Goal: Register for event/course

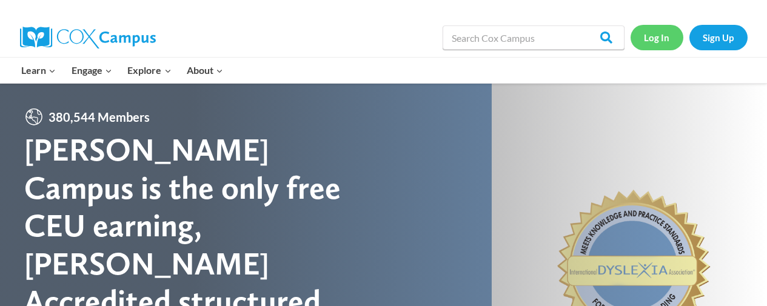
click at [659, 39] on link "Log In" at bounding box center [657, 37] width 53 height 25
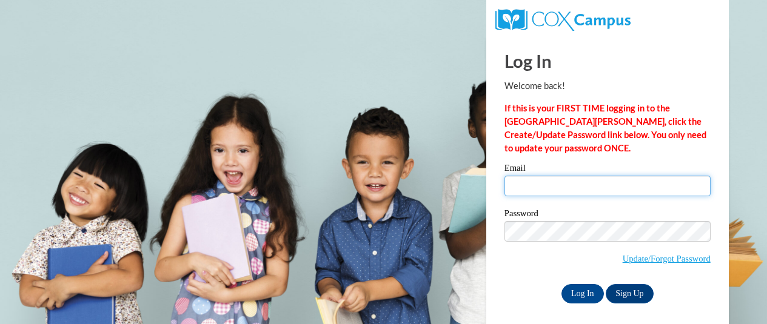
click at [520, 181] on input "Email" at bounding box center [608, 186] width 206 height 21
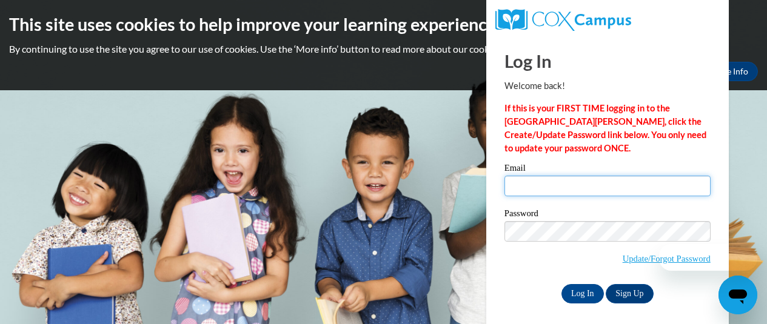
type input "[EMAIL_ADDRESS][DOMAIN_NAME]"
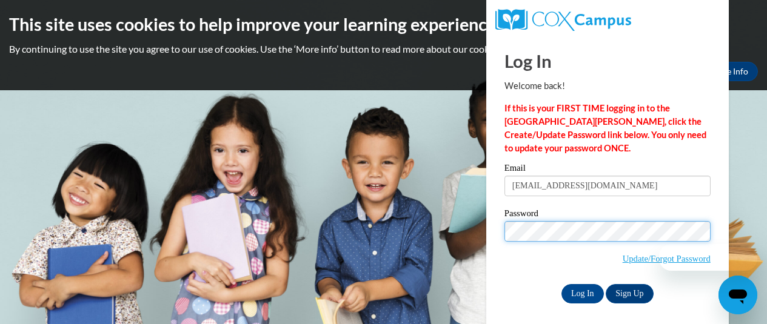
click at [582, 292] on input "Log In" at bounding box center [583, 293] width 42 height 19
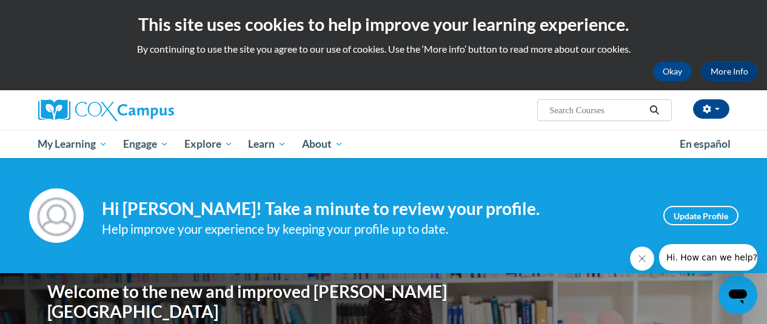
click at [562, 103] on input "Search..." at bounding box center [596, 110] width 97 height 15
type input "coaching"
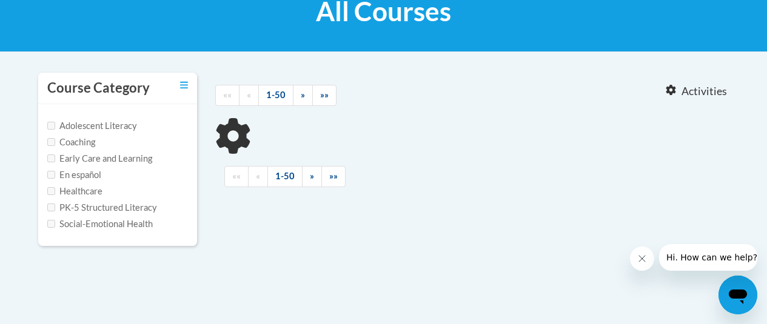
type input "coaching"
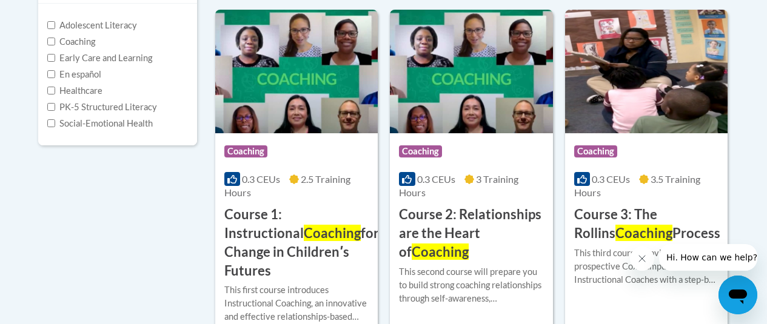
scroll to position [309, 0]
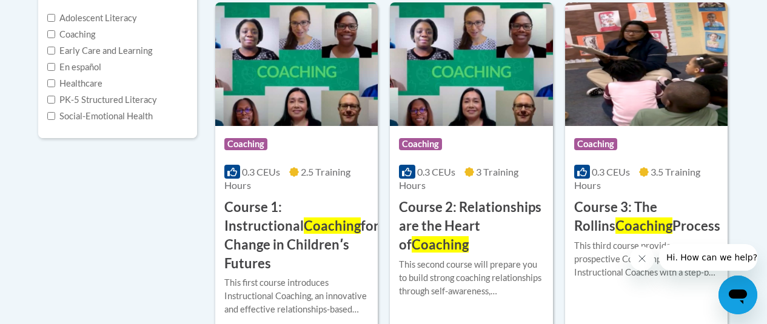
click at [288, 215] on h3 "Course 1: Instructional Coaching for Change in Childrenʹs Futures" at bounding box center [301, 235] width 155 height 75
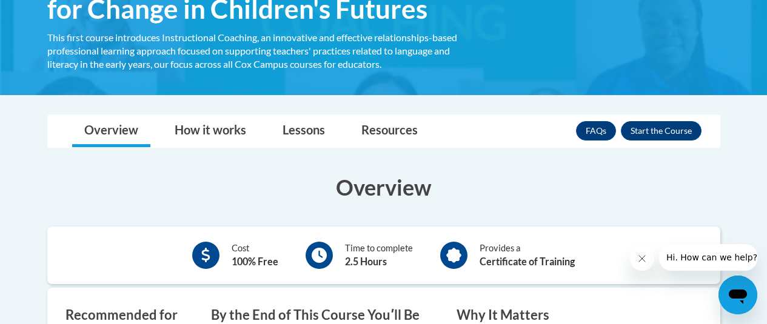
scroll to position [266, 0]
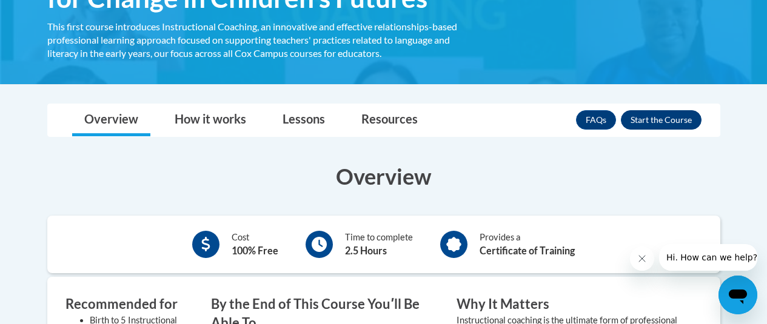
click at [653, 116] on button "Enroll" at bounding box center [661, 119] width 81 height 19
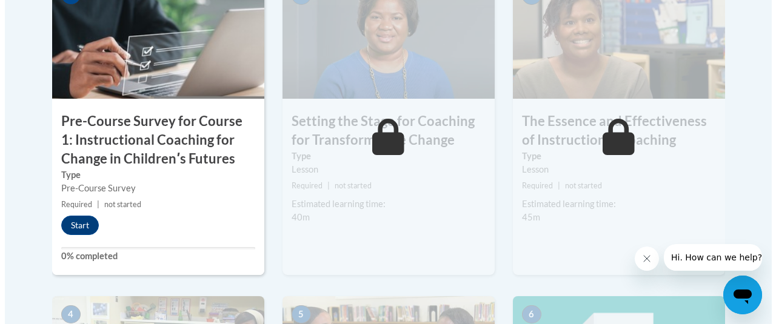
scroll to position [458, 0]
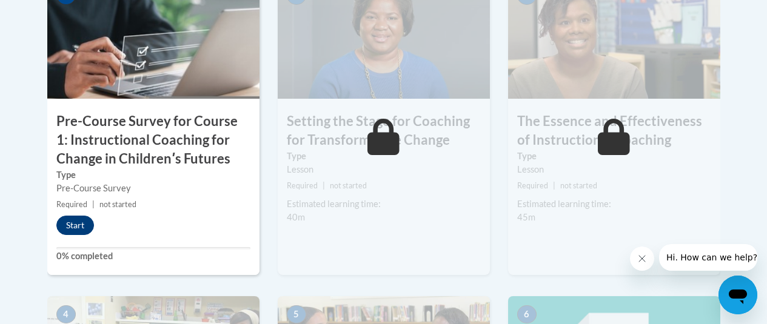
click at [80, 223] on button "Start" at bounding box center [75, 225] width 38 height 19
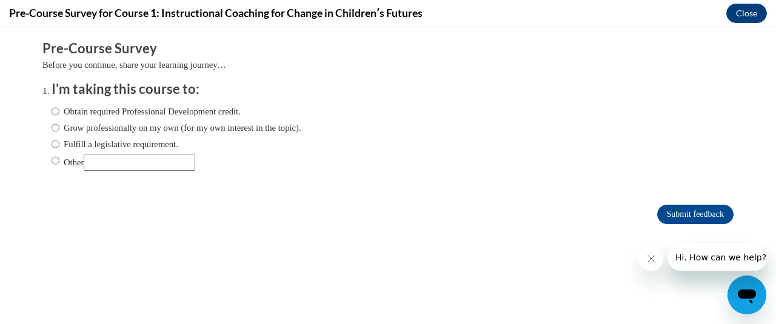
scroll to position [0, 0]
click at [52, 129] on input "Grow professionally on my own (for my own interest in the topic)." at bounding box center [56, 127] width 8 height 13
radio input "true"
click at [52, 107] on input "Obtain required Professional Development credit." at bounding box center [56, 111] width 8 height 13
radio input "true"
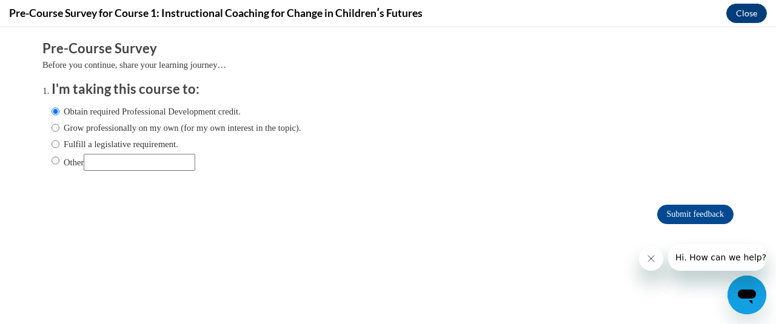
click at [52, 124] on input "Grow professionally on my own (for my own interest in the topic)." at bounding box center [56, 127] width 8 height 13
radio input "true"
click at [677, 211] on input "Submit feedback" at bounding box center [695, 214] width 76 height 19
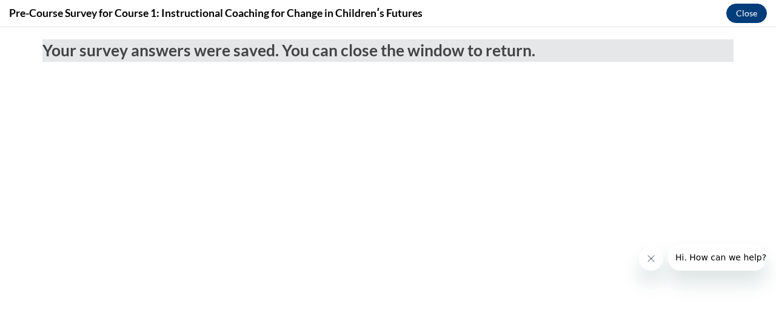
click at [750, 7] on button "Close" at bounding box center [746, 13] width 41 height 19
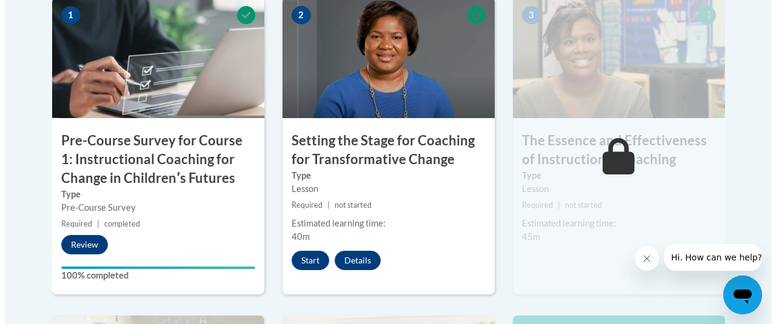
scroll to position [435, 0]
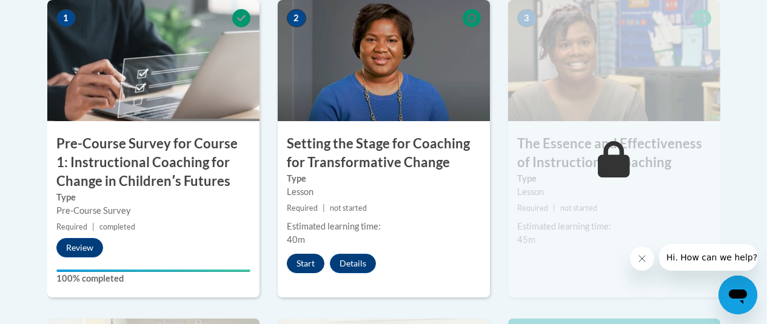
click at [307, 260] on button "Start" at bounding box center [306, 263] width 38 height 19
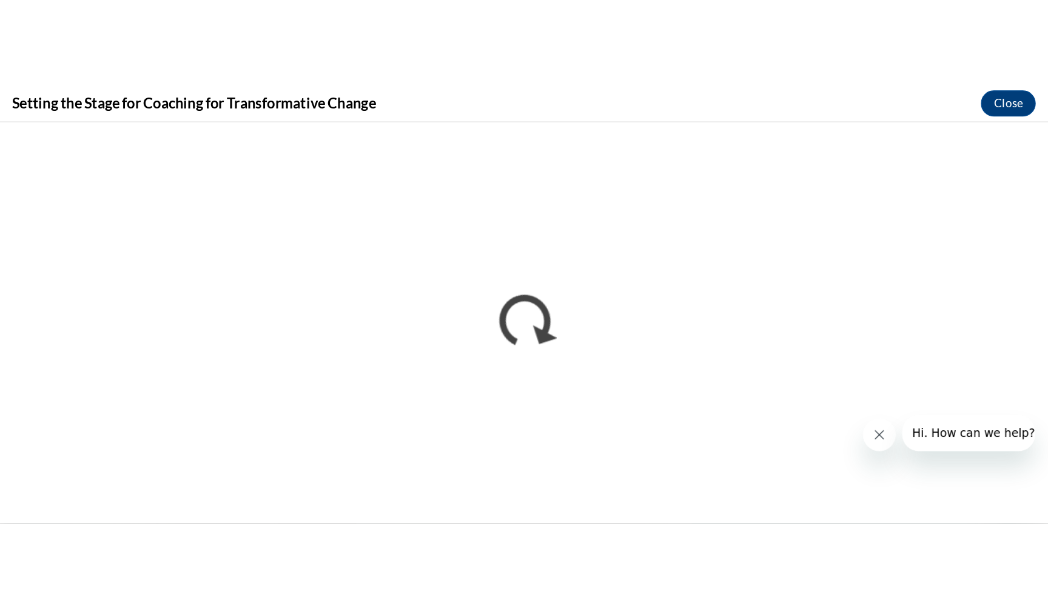
scroll to position [0, 0]
